Goal: Register for event/course

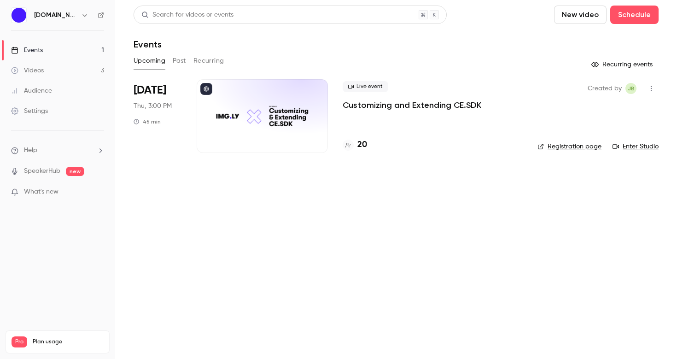
click at [181, 61] on button "Past" at bounding box center [179, 60] width 13 height 15
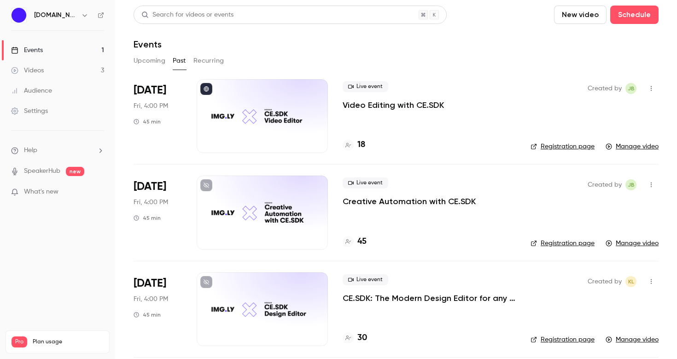
click at [404, 110] on p "Video Editing with CE.SDK" at bounding box center [393, 104] width 101 height 11
click at [152, 63] on button "Upcoming" at bounding box center [150, 60] width 32 height 15
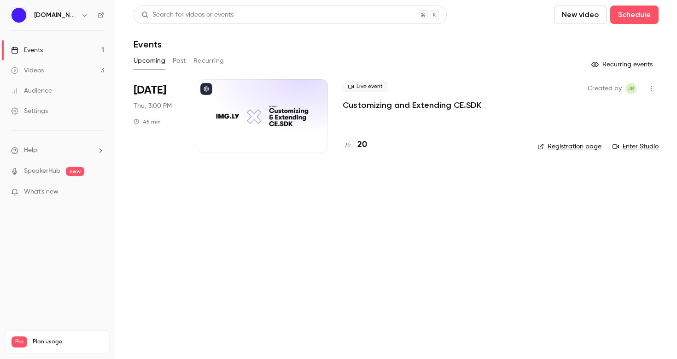
click at [571, 146] on link "Registration page" at bounding box center [569, 146] width 64 height 9
